Goal: Information Seeking & Learning: Learn about a topic

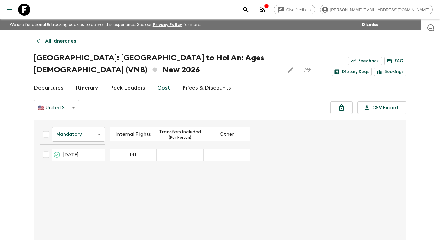
click at [27, 11] on icon at bounding box center [24, 10] width 12 height 12
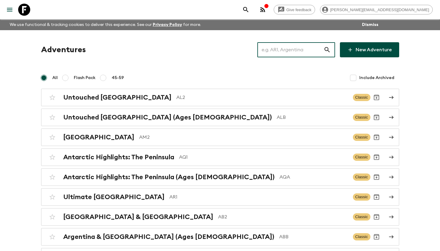
click at [299, 49] on input "text" at bounding box center [290, 49] width 66 height 17
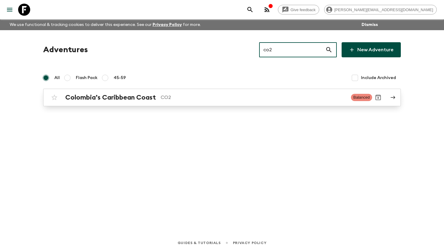
type input "co2"
click at [130, 97] on h2 "Colombia’s Caribbean Coast" at bounding box center [110, 98] width 91 height 8
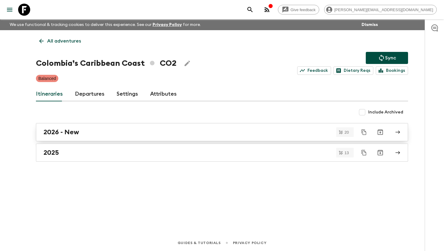
click at [86, 132] on div "2026 - New" at bounding box center [217, 132] width 346 height 8
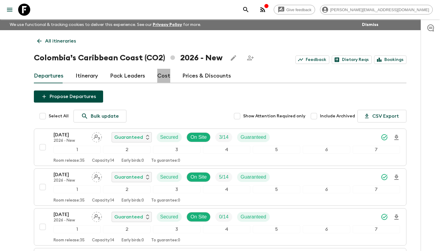
click at [162, 73] on link "Cost" at bounding box center [163, 76] width 13 height 15
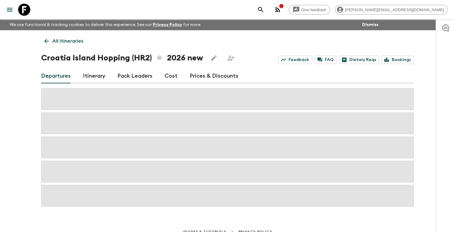
click at [264, 9] on icon "search adventures" at bounding box center [260, 9] width 7 height 7
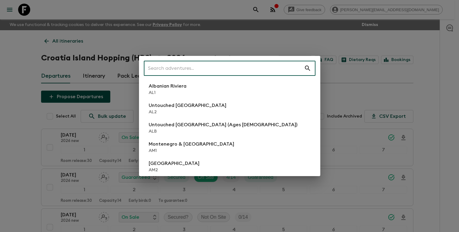
click at [314, 14] on div "​ Albanian Riviera AL1 Untouched Albania AL2 Untouched Albania (Ages 45-59) ALB…" at bounding box center [229, 116] width 459 height 232
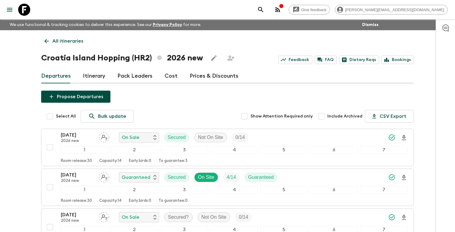
click at [25, 9] on icon at bounding box center [24, 10] width 12 height 12
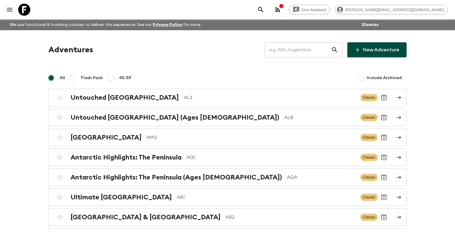
click at [303, 50] on input "text" at bounding box center [297, 49] width 66 height 17
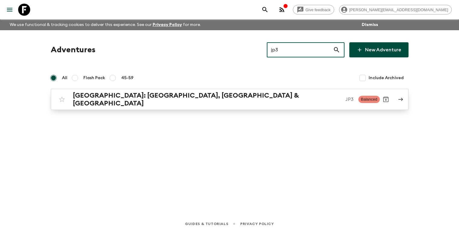
type input "jp3"
click at [176, 96] on h2 "[GEOGRAPHIC_DATA]: [GEOGRAPHIC_DATA], [GEOGRAPHIC_DATA] & [GEOGRAPHIC_DATA]" at bounding box center [207, 100] width 268 height 16
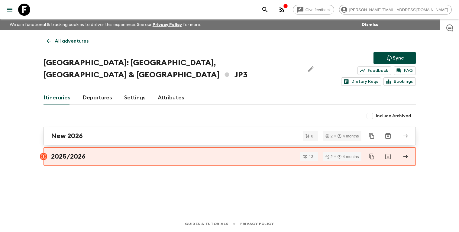
click at [82, 132] on h2 "New 2026" at bounding box center [67, 136] width 32 height 8
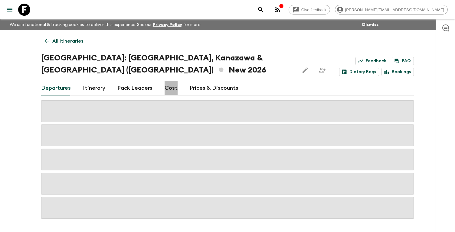
click at [166, 81] on link "Cost" at bounding box center [170, 88] width 13 height 15
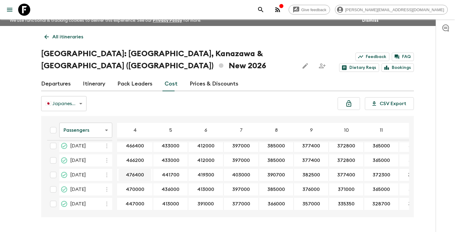
scroll to position [11, 0]
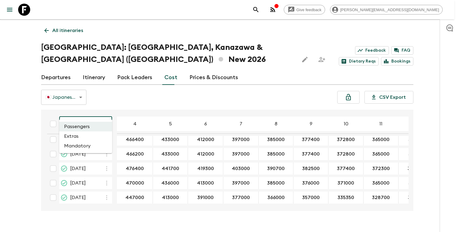
click at [78, 111] on body "Give feedback aida@flashpack.com We use functional & tracking cookies to delive…" at bounding box center [229, 116] width 459 height 255
click at [79, 136] on li "Extras" at bounding box center [85, 136] width 53 height 10
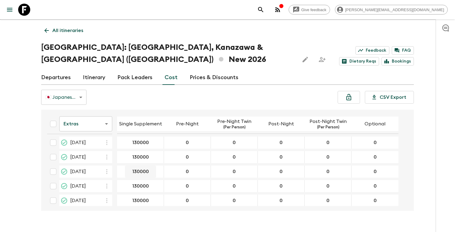
scroll to position [48, 0]
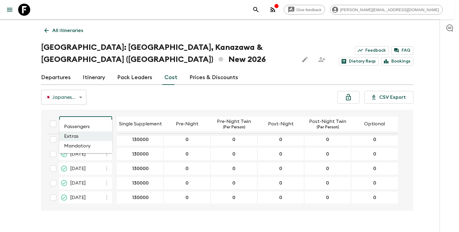
click at [96, 112] on body "Give feedback aida@flashpack.com We use functional & tracking cookies to delive…" at bounding box center [229, 116] width 459 height 255
click at [96, 149] on li "Mandatory" at bounding box center [85, 146] width 53 height 10
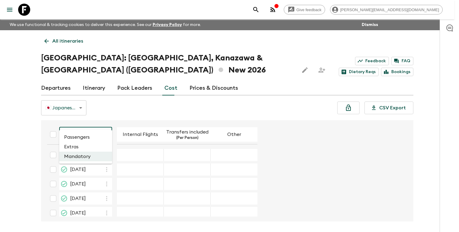
click at [102, 124] on body "Give feedback aida@flashpack.com We use functional & tracking cookies to delive…" at bounding box center [229, 127] width 459 height 255
click at [93, 137] on li "Passengers" at bounding box center [85, 137] width 53 height 10
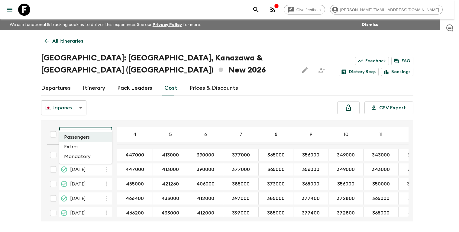
click at [89, 124] on body "Give feedback aida@flashpack.com We use functional & tracking cookies to delive…" at bounding box center [229, 127] width 459 height 255
click at [163, 101] on div at bounding box center [229, 116] width 459 height 232
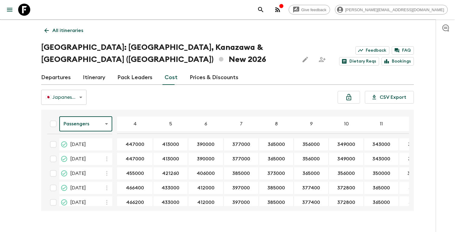
click at [62, 70] on link "Departures" at bounding box center [56, 77] width 30 height 15
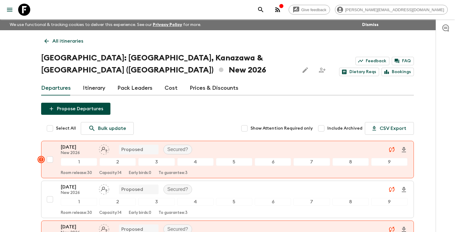
click at [25, 9] on icon at bounding box center [24, 10] width 12 height 12
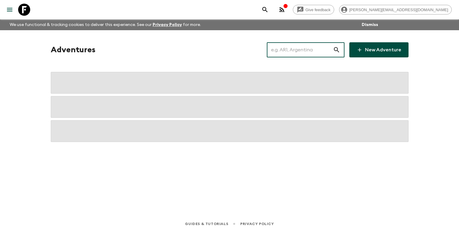
click at [296, 50] on input "text" at bounding box center [300, 49] width 66 height 17
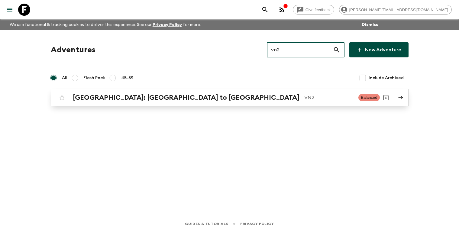
type input "vn2"
click at [138, 100] on h2 "[GEOGRAPHIC_DATA]: [GEOGRAPHIC_DATA] to [GEOGRAPHIC_DATA]" at bounding box center [186, 98] width 227 height 8
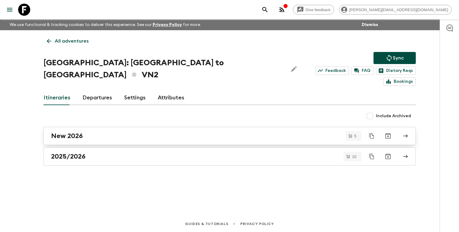
click at [87, 132] on div "New 2026" at bounding box center [224, 136] width 346 height 8
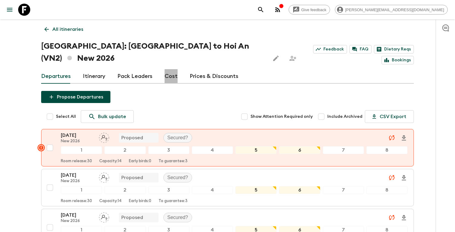
click at [171, 69] on link "Cost" at bounding box center [170, 76] width 13 height 15
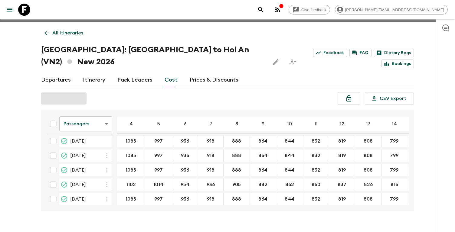
scroll to position [7, 0]
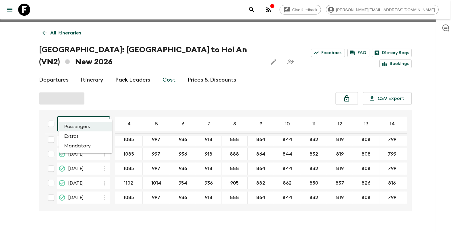
click at [81, 109] on body "Give feedback aida@flashpack.com We use functional & tracking cookies to delive…" at bounding box center [227, 118] width 455 height 252
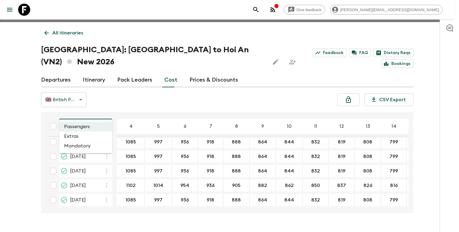
click at [84, 134] on li "Extras" at bounding box center [85, 136] width 53 height 10
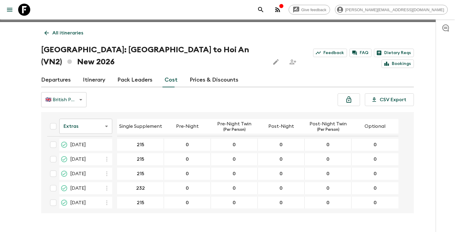
scroll to position [5, 0]
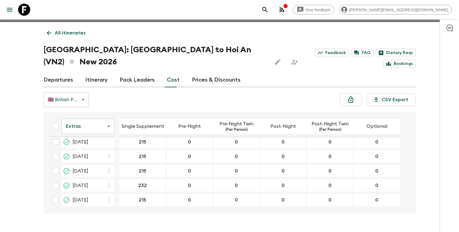
click at [90, 118] on body "Give feedback aida@flashpack.com We use functional & tracking cookies to delive…" at bounding box center [229, 119] width 459 height 255
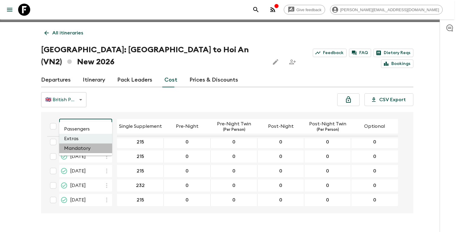
click at [91, 149] on li "Mandatory" at bounding box center [85, 149] width 53 height 10
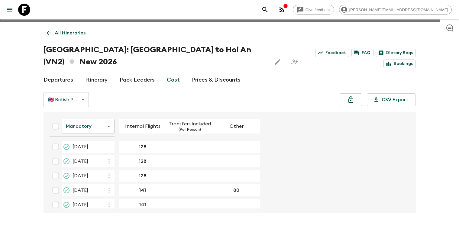
click at [93, 114] on body "Give feedback aida@flashpack.com We use functional & tracking cookies to delive…" at bounding box center [229, 119] width 459 height 255
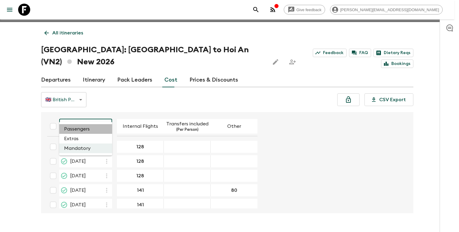
click at [84, 132] on li "Passengers" at bounding box center [85, 129] width 53 height 10
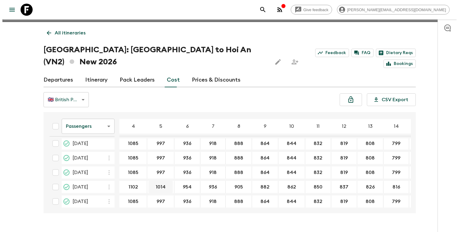
scroll to position [7, 0]
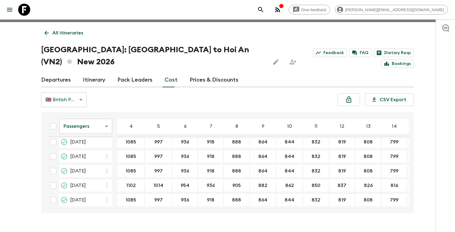
click at [281, 11] on icon "button" at bounding box center [277, 9] width 7 height 7
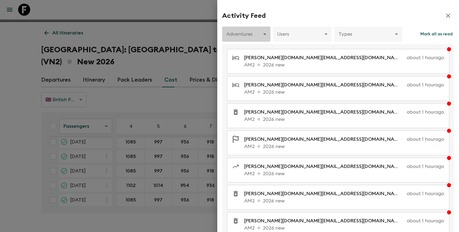
click at [239, 33] on body "Give feedback aida@flashpack.com We use functional & tracking cookies to delive…" at bounding box center [229, 119] width 459 height 255
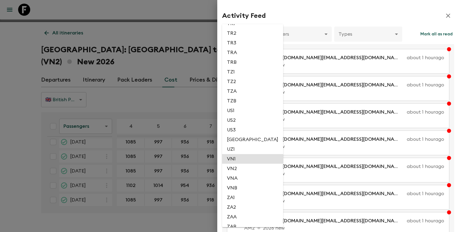
scroll to position [1399, 0]
click at [241, 171] on li "VN2" at bounding box center [252, 170] width 61 height 10
type input "fe5ce578-aa55-41cf-97b4-29a0f5663d5d"
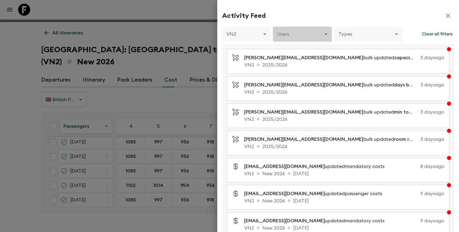
click at [312, 35] on body "Give feedback aida@flashpack.com We use functional & tracking cookies to delive…" at bounding box center [229, 119] width 459 height 255
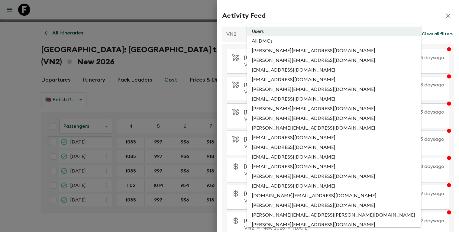
drag, startPoint x: 367, startPoint y: 13, endPoint x: 367, endPoint y: 19, distance: 5.8
click at [367, 13] on div at bounding box center [229, 116] width 459 height 232
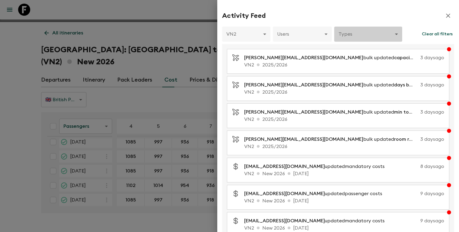
click at [368, 33] on body "Give feedback aida@flashpack.com We use functional & tracking cookies to delive…" at bounding box center [229, 119] width 459 height 255
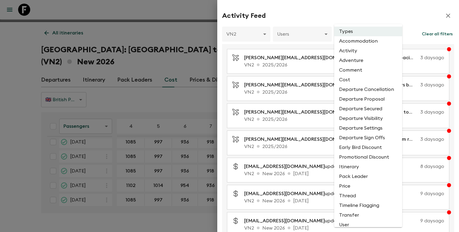
click at [358, 79] on li "Cost" at bounding box center [368, 80] width 68 height 10
type input "COST"
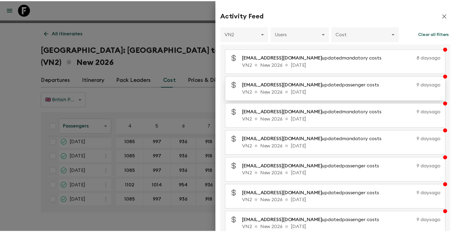
scroll to position [0, 0]
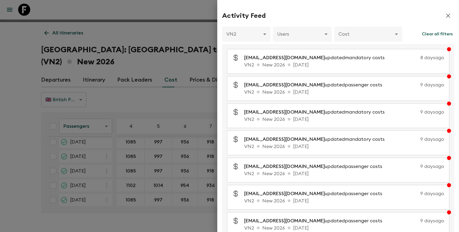
click at [194, 16] on div at bounding box center [229, 116] width 459 height 232
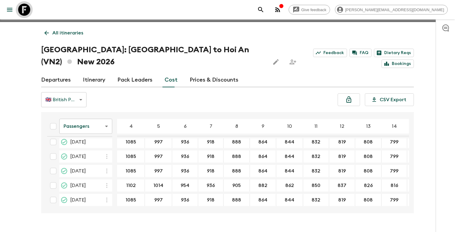
click at [26, 11] on icon at bounding box center [24, 10] width 12 height 12
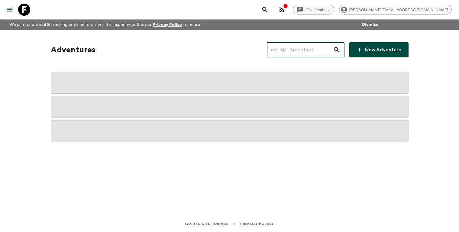
click at [310, 57] on input "text" at bounding box center [300, 49] width 66 height 17
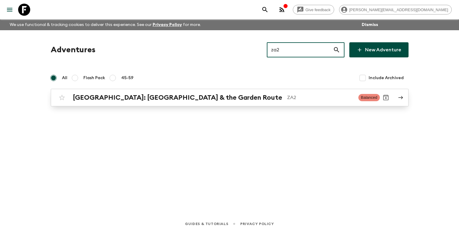
type input "za2"
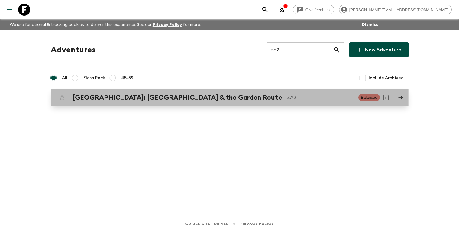
click at [165, 103] on div "South Africa: Cape Town & the Garden Route ZA2 Balanced" at bounding box center [218, 98] width 324 height 12
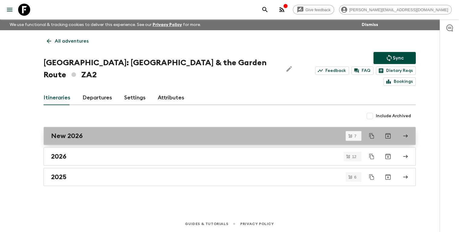
click at [91, 132] on div "New 2026" at bounding box center [224, 136] width 346 height 8
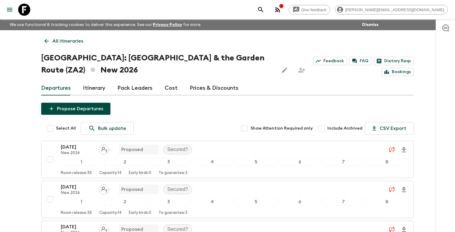
click at [45, 41] on icon at bounding box center [46, 41] width 5 height 5
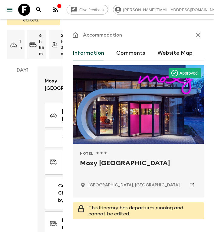
scroll to position [73, 0]
